Goal: Task Accomplishment & Management: Use online tool/utility

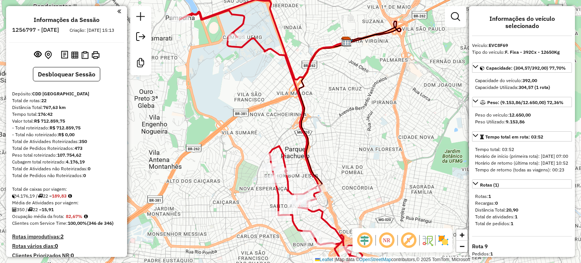
scroll to position [378, 0]
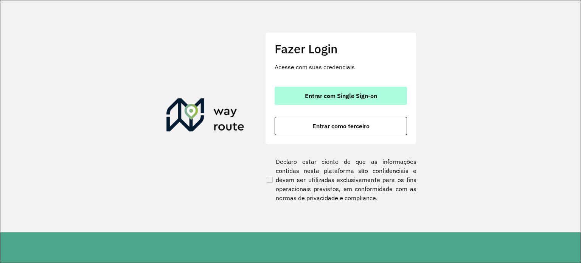
click at [319, 96] on span "Entrar com Single Sign-on" at bounding box center [341, 96] width 72 height 6
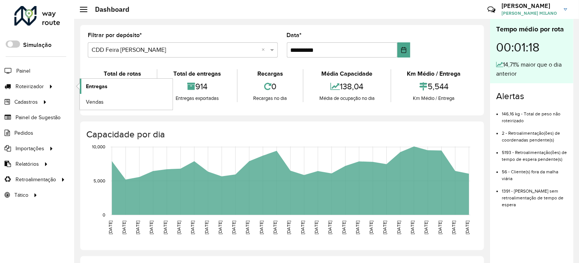
click at [118, 87] on link "Entregas" at bounding box center [126, 86] width 93 height 15
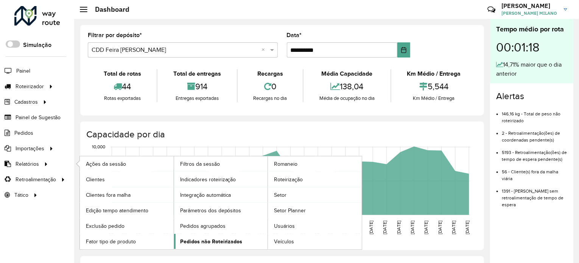
click at [193, 242] on span "Pedidos não Roteirizados" at bounding box center [211, 242] width 62 height 8
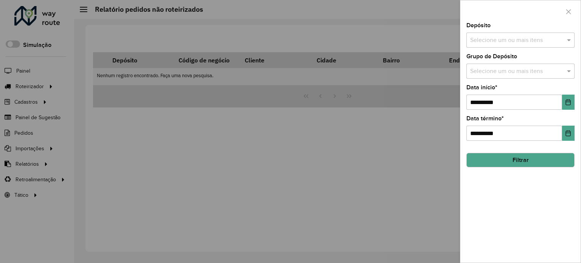
click at [533, 42] on input "text" at bounding box center [516, 40] width 97 height 9
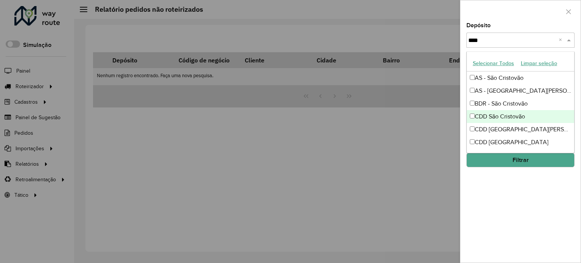
type input "*****"
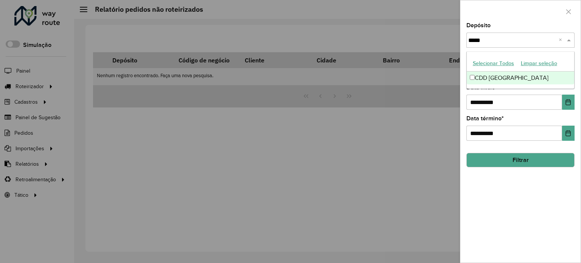
click at [505, 79] on div "CDD São Paulo" at bounding box center [520, 77] width 107 height 13
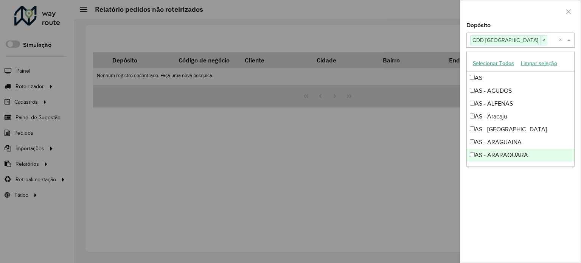
drag, startPoint x: 553, startPoint y: 210, endPoint x: 544, endPoint y: 203, distance: 11.2
click at [552, 210] on div "**********" at bounding box center [520, 143] width 120 height 240
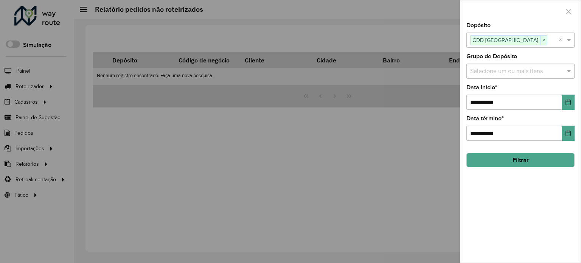
click at [534, 162] on button "Filtrar" at bounding box center [520, 160] width 108 height 14
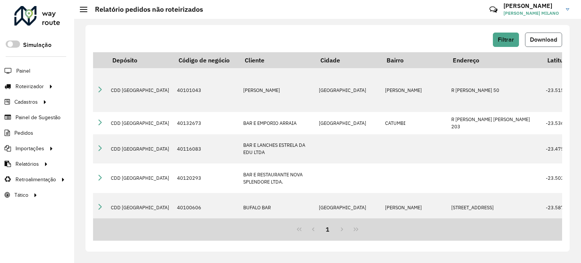
click at [542, 40] on span "Download" at bounding box center [543, 39] width 27 height 6
